Goal: Task Accomplishment & Management: Complete application form

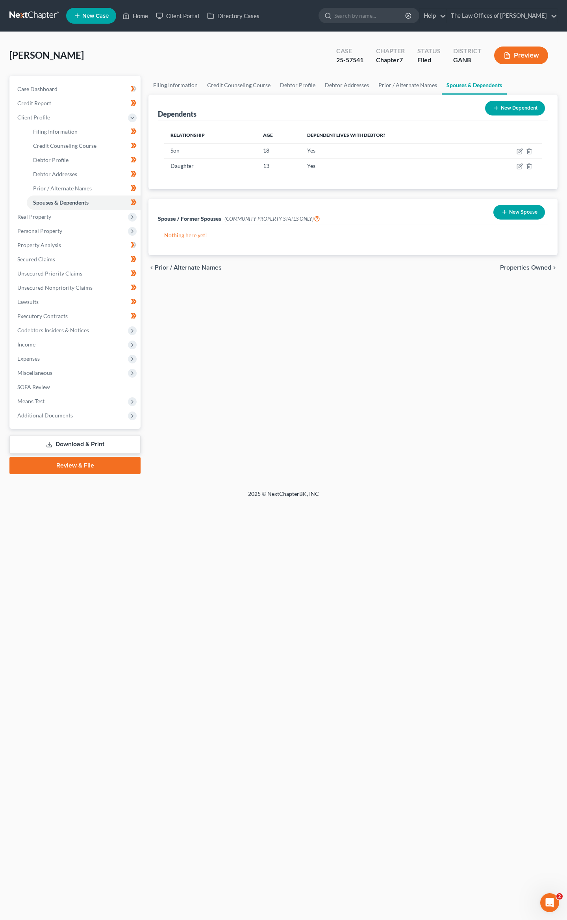
click at [253, 289] on div "Filing Information Credit Counseling Course Debtor Profile Debtor Addresses Pri…" at bounding box center [353, 275] width 417 height 398
click at [33, 347] on span "Income" at bounding box center [76, 344] width 130 height 14
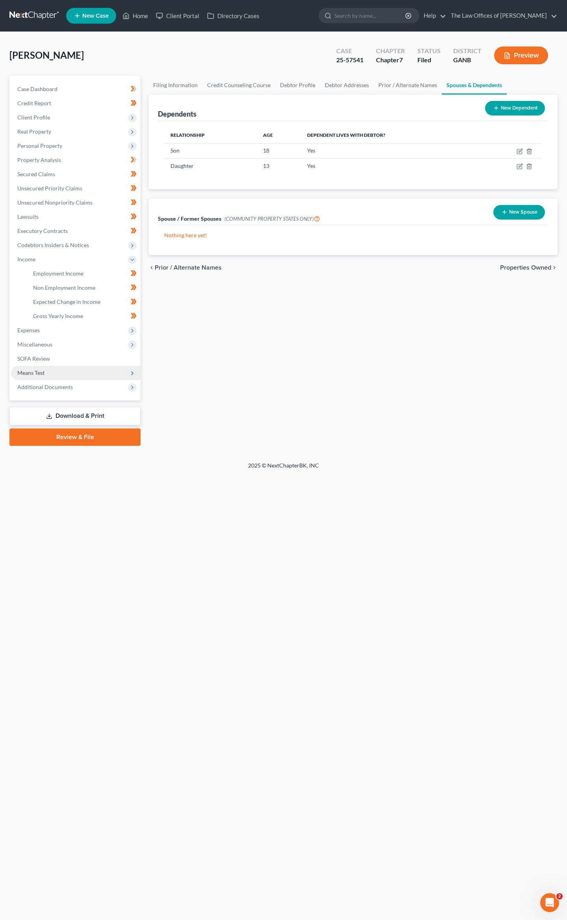
click at [37, 366] on span "Means Test" at bounding box center [76, 373] width 130 height 14
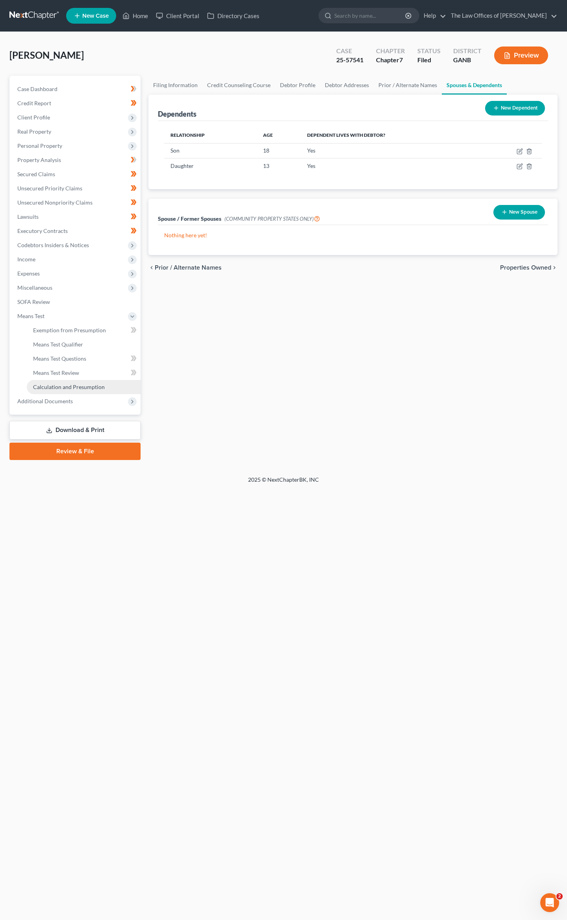
click at [50, 384] on span "Calculation and Presumption" at bounding box center [69, 386] width 72 height 7
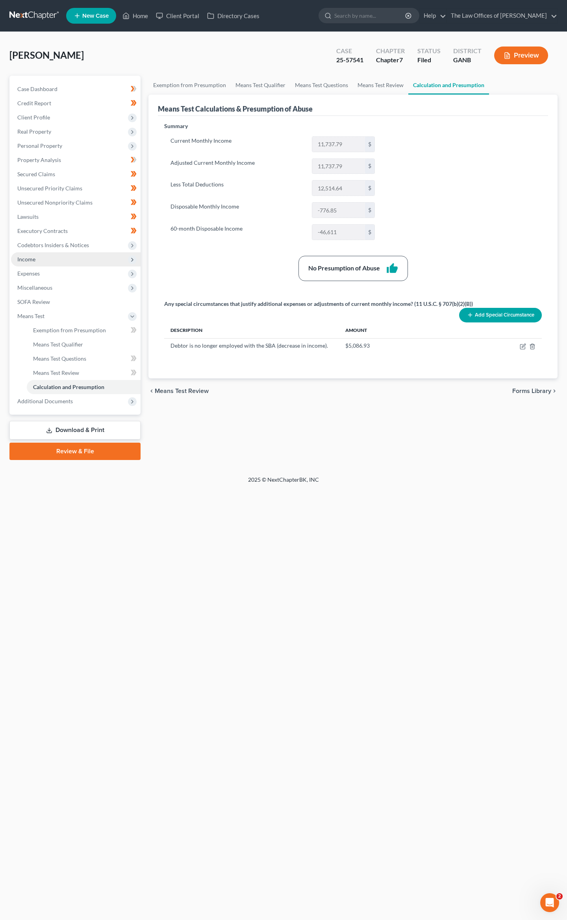
click at [32, 260] on span "Income" at bounding box center [26, 259] width 18 height 7
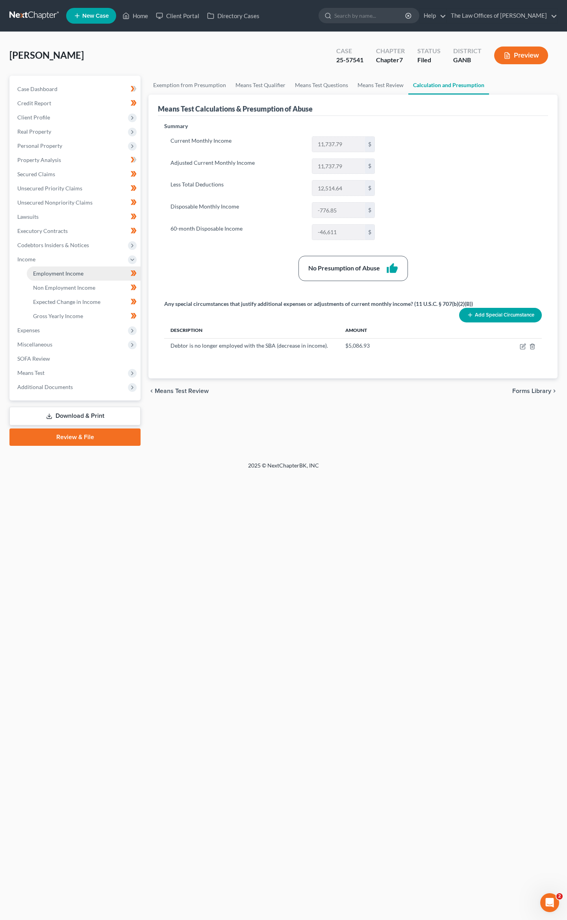
click at [45, 277] on link "Employment Income" at bounding box center [84, 273] width 114 height 14
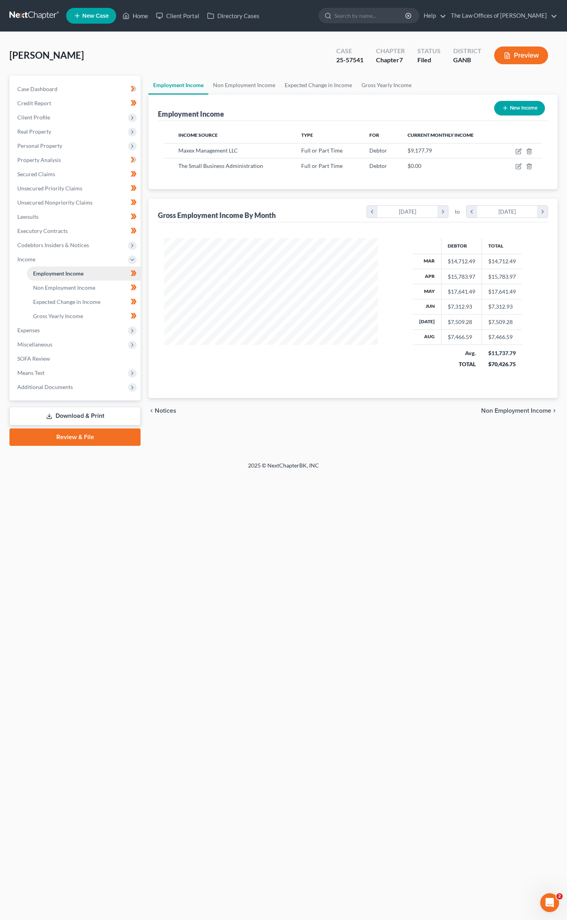
scroll to position [142, 229]
click at [520, 166] on icon "button" at bounding box center [520, 166] width 4 height 4
select select "0"
select select "10"
select select "2"
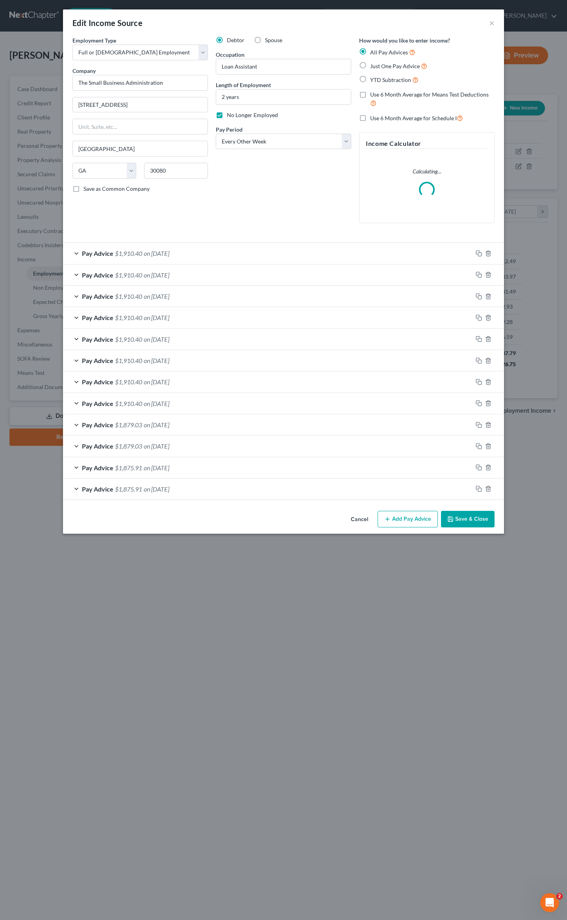
click at [496, 21] on div "Edit Income Source ×" at bounding box center [283, 22] width 441 height 27
click at [492, 21] on button "×" at bounding box center [492, 22] width 6 height 9
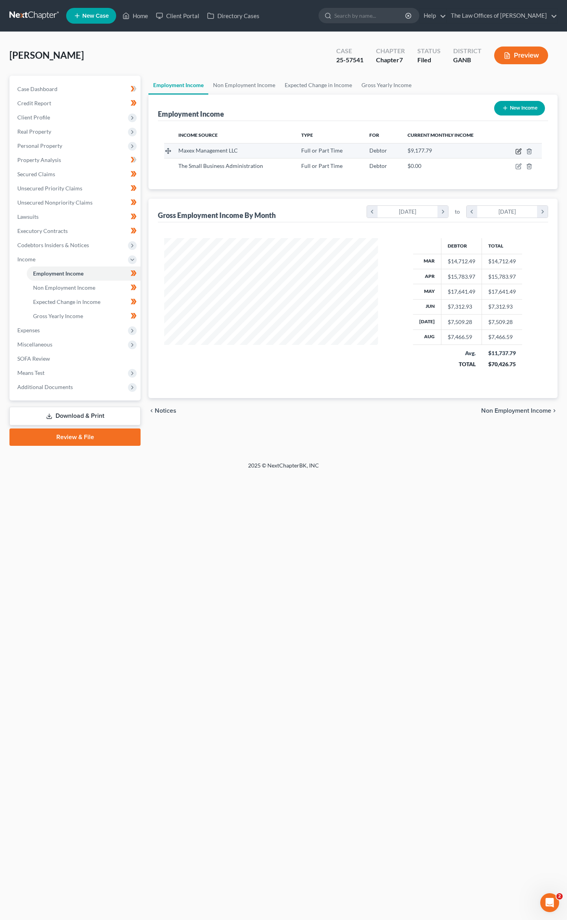
click at [519, 149] on icon "button" at bounding box center [519, 151] width 6 height 6
select select "0"
select select "10"
select select "1"
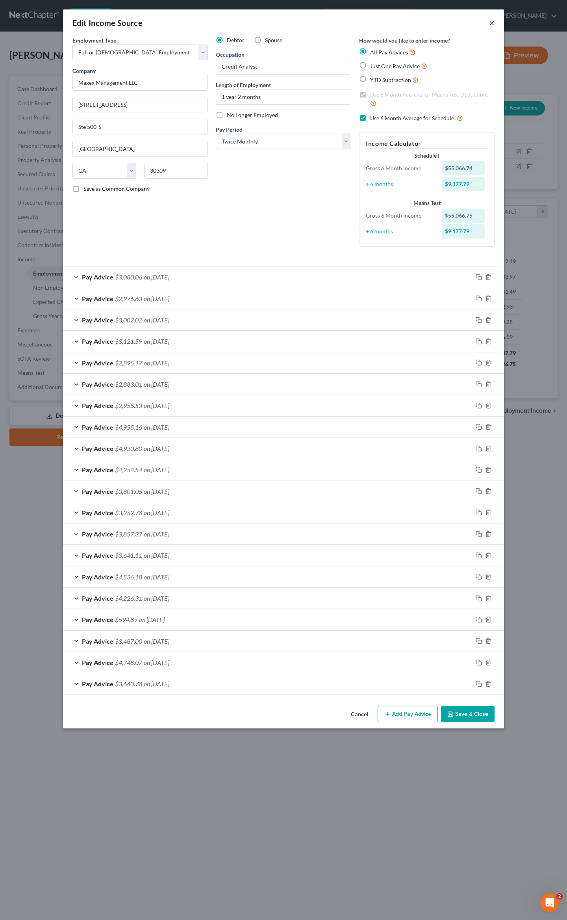
click at [491, 25] on button "×" at bounding box center [492, 22] width 6 height 9
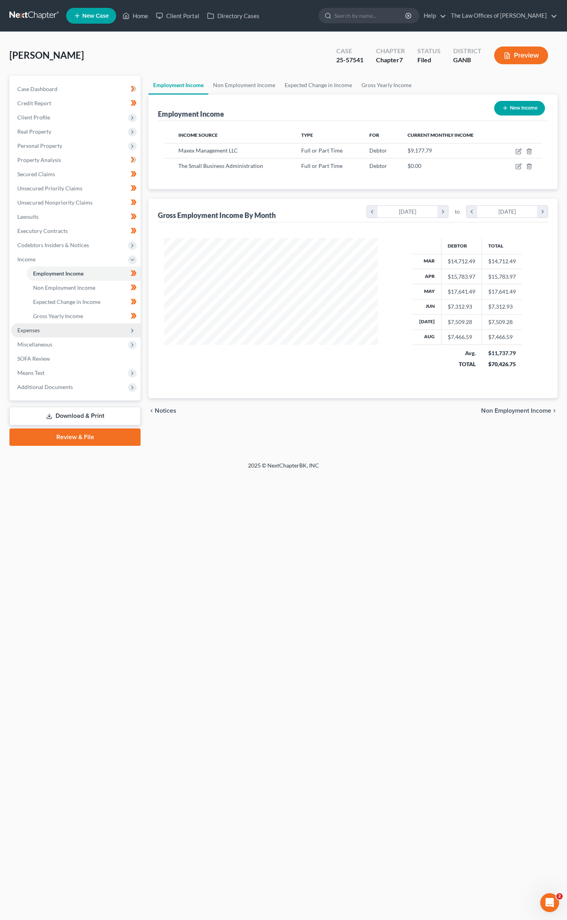
click at [27, 325] on span "Expenses" at bounding box center [76, 330] width 130 height 14
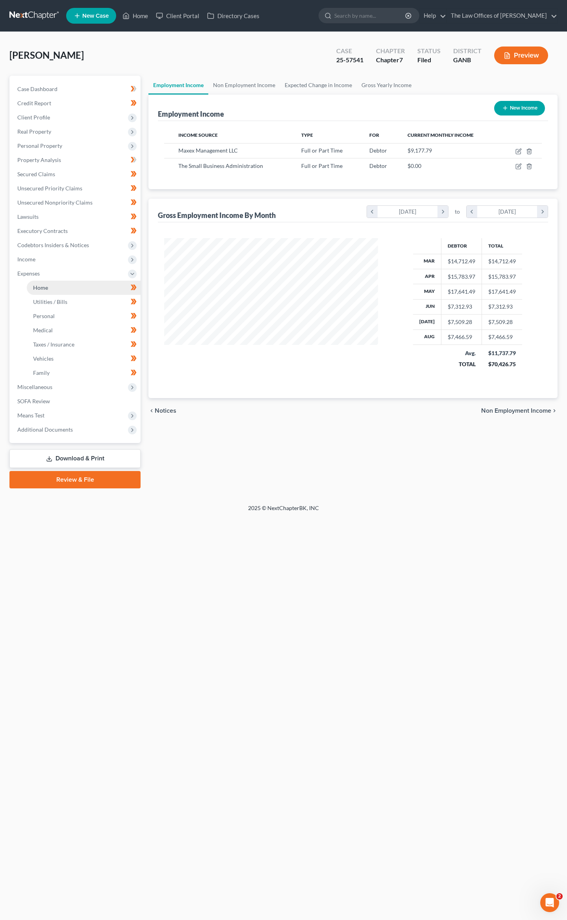
click at [39, 288] on span "Home" at bounding box center [40, 287] width 15 height 7
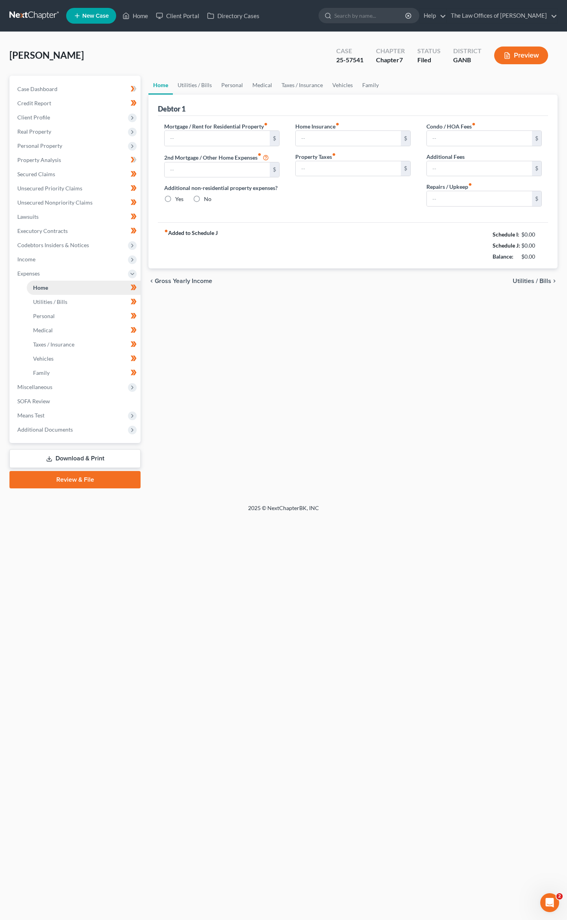
type input "3,784.00"
type input "0.00"
radio input "true"
type input "0.00"
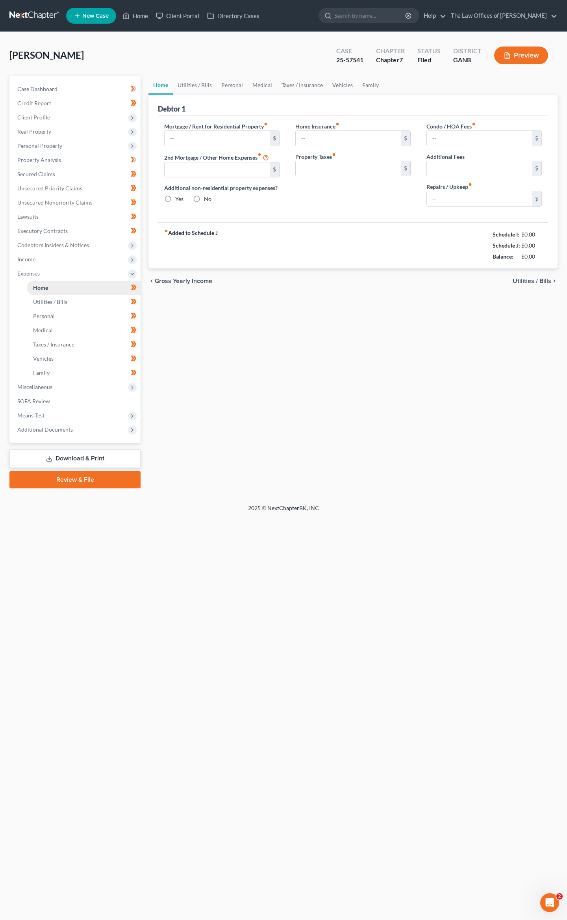
type input "309.00"
type input "0.00"
type input "115.00"
click at [199, 86] on link "Utilities / Bills" at bounding box center [195, 85] width 44 height 19
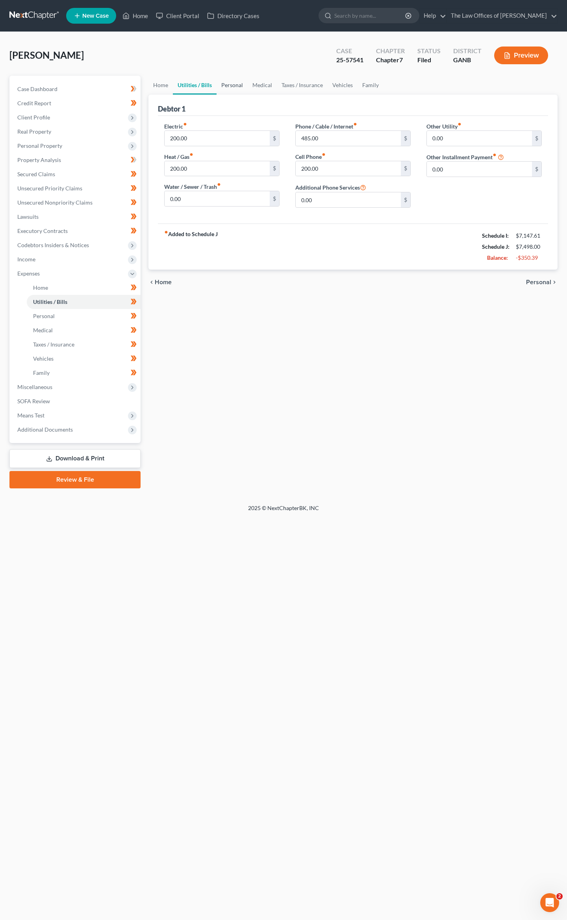
click at [243, 80] on link "Personal" at bounding box center [232, 85] width 31 height 19
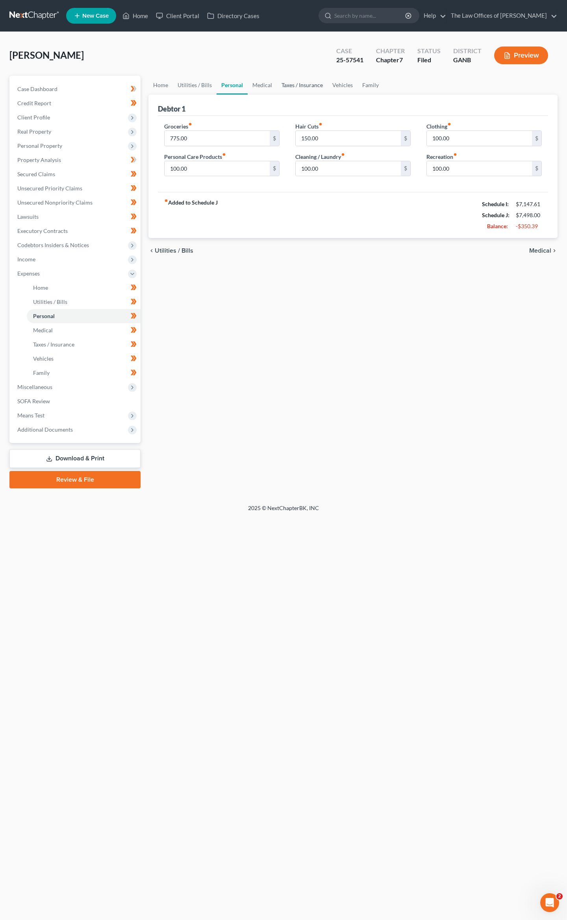
click at [289, 81] on link "Taxes / Insurance" at bounding box center [302, 85] width 51 height 19
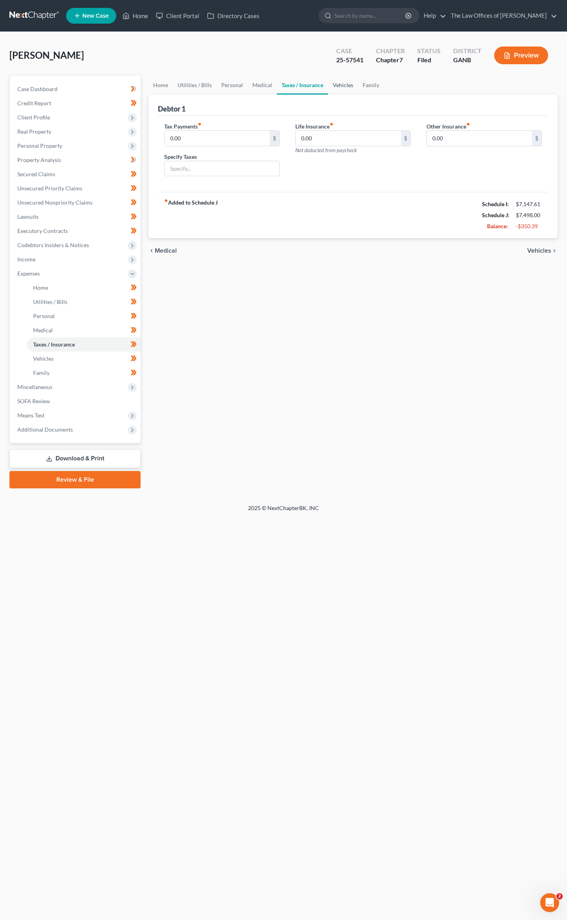
click at [352, 86] on link "Vehicles" at bounding box center [343, 85] width 30 height 19
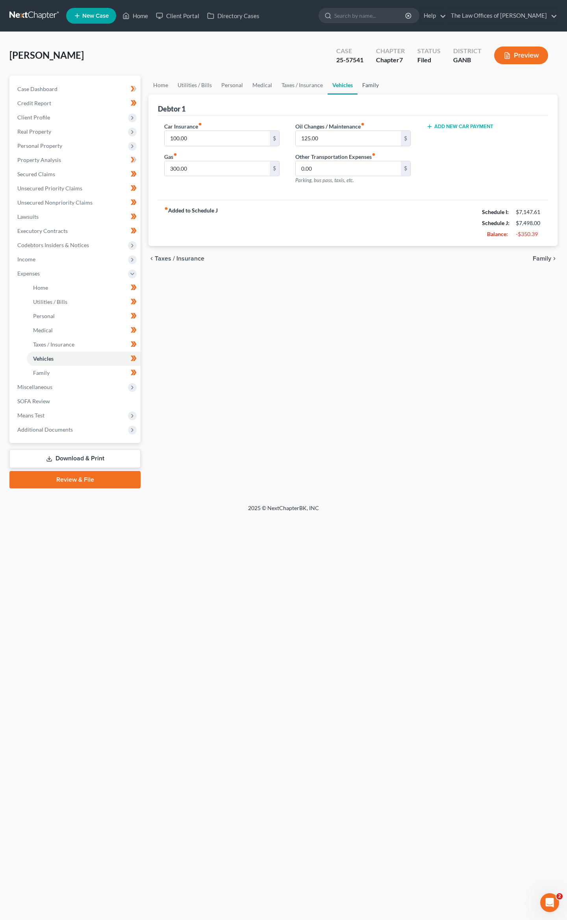
click at [366, 84] on link "Family" at bounding box center [371, 85] width 26 height 19
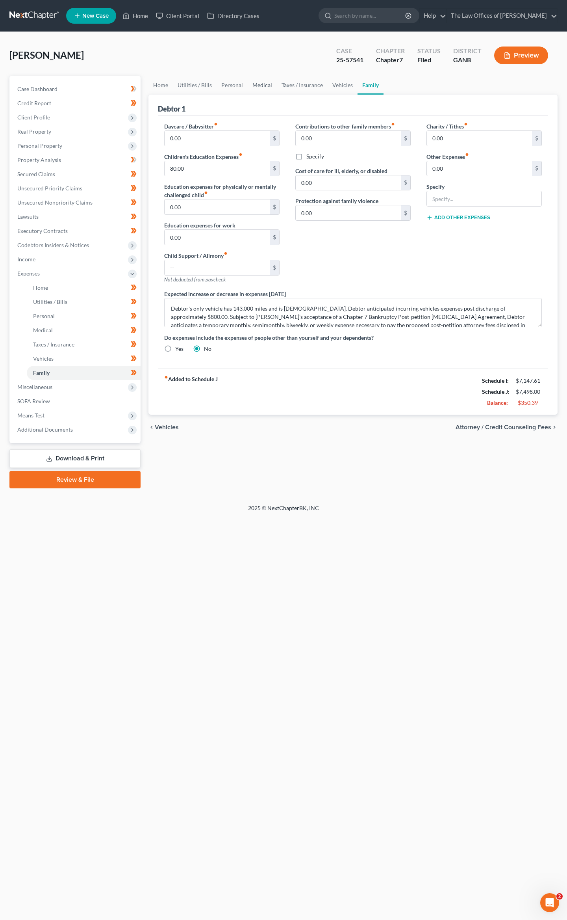
click at [266, 85] on link "Medical" at bounding box center [262, 85] width 29 height 19
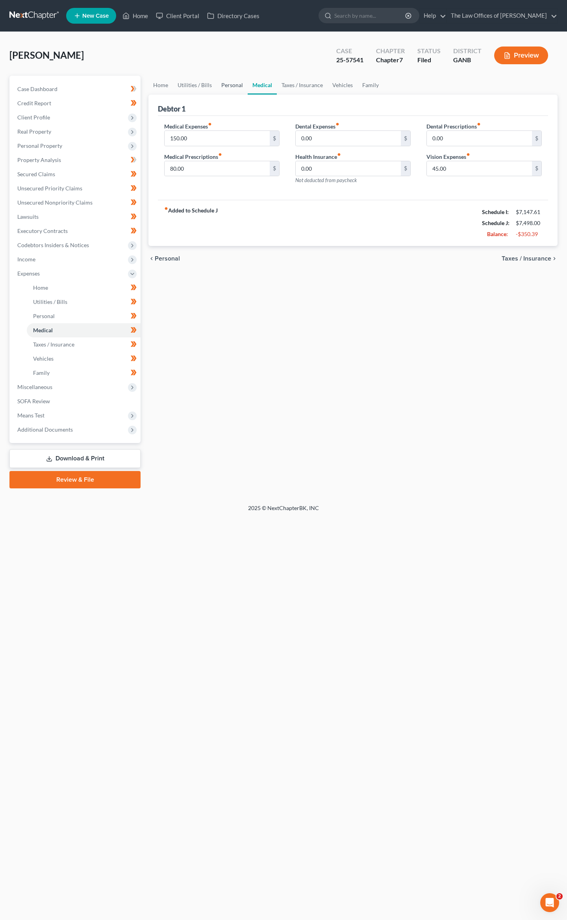
click at [227, 86] on link "Personal" at bounding box center [232, 85] width 31 height 19
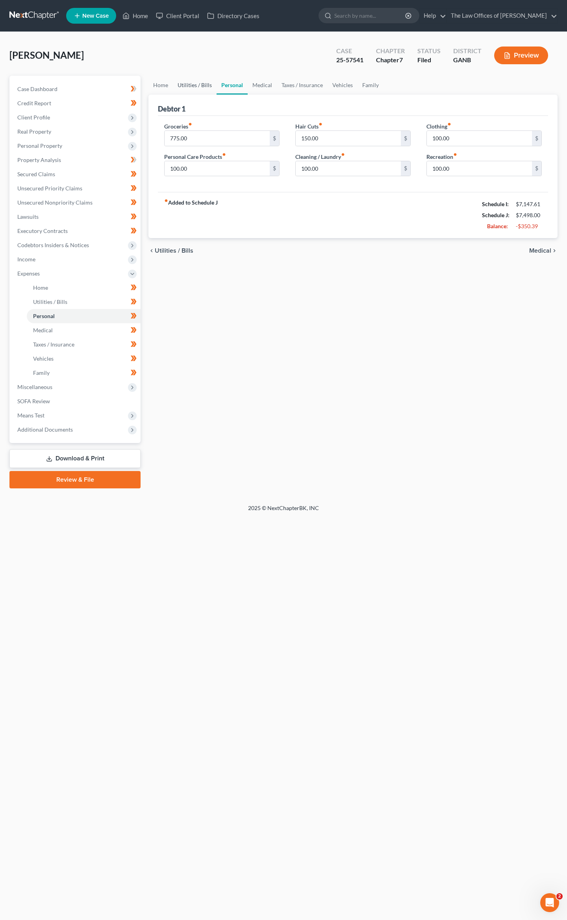
click at [184, 84] on link "Utilities / Bills" at bounding box center [195, 85] width 44 height 19
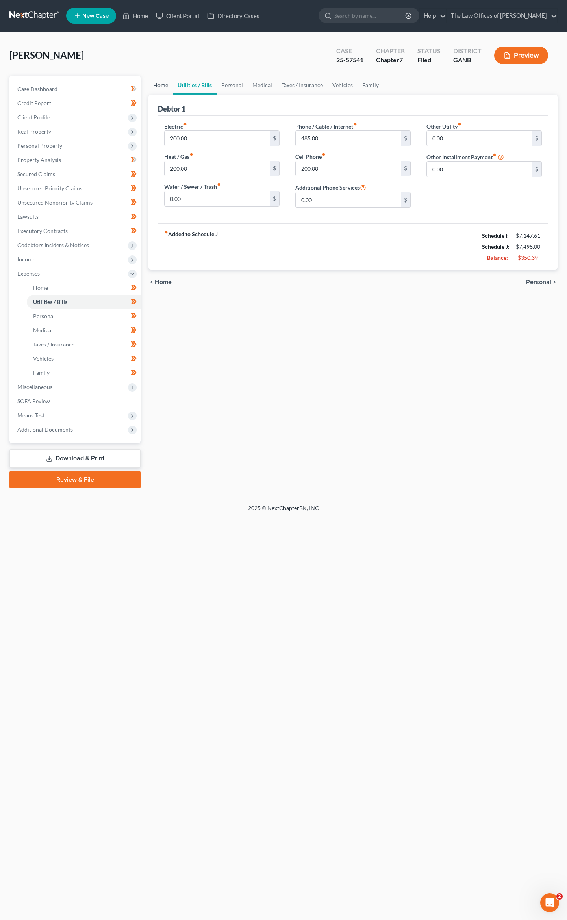
click at [169, 84] on link "Home" at bounding box center [161, 85] width 24 height 19
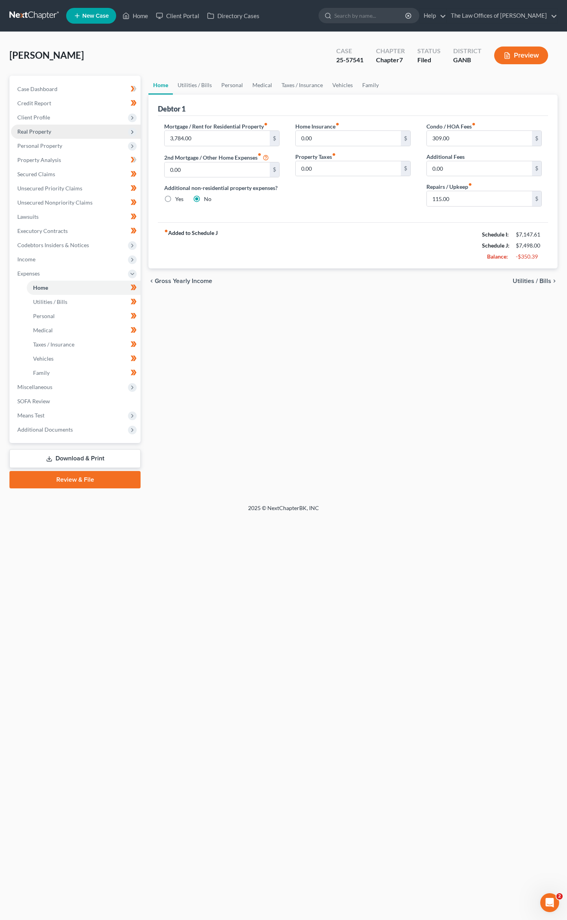
click at [43, 129] on span "Real Property" at bounding box center [34, 131] width 34 height 7
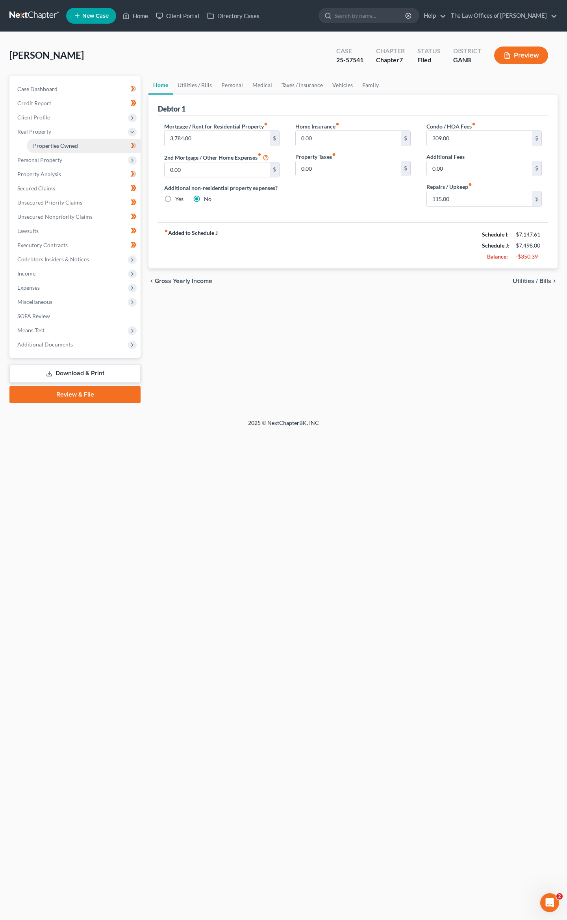
click at [49, 139] on link "Properties Owned" at bounding box center [84, 146] width 114 height 14
